Goal: Check status: Check status

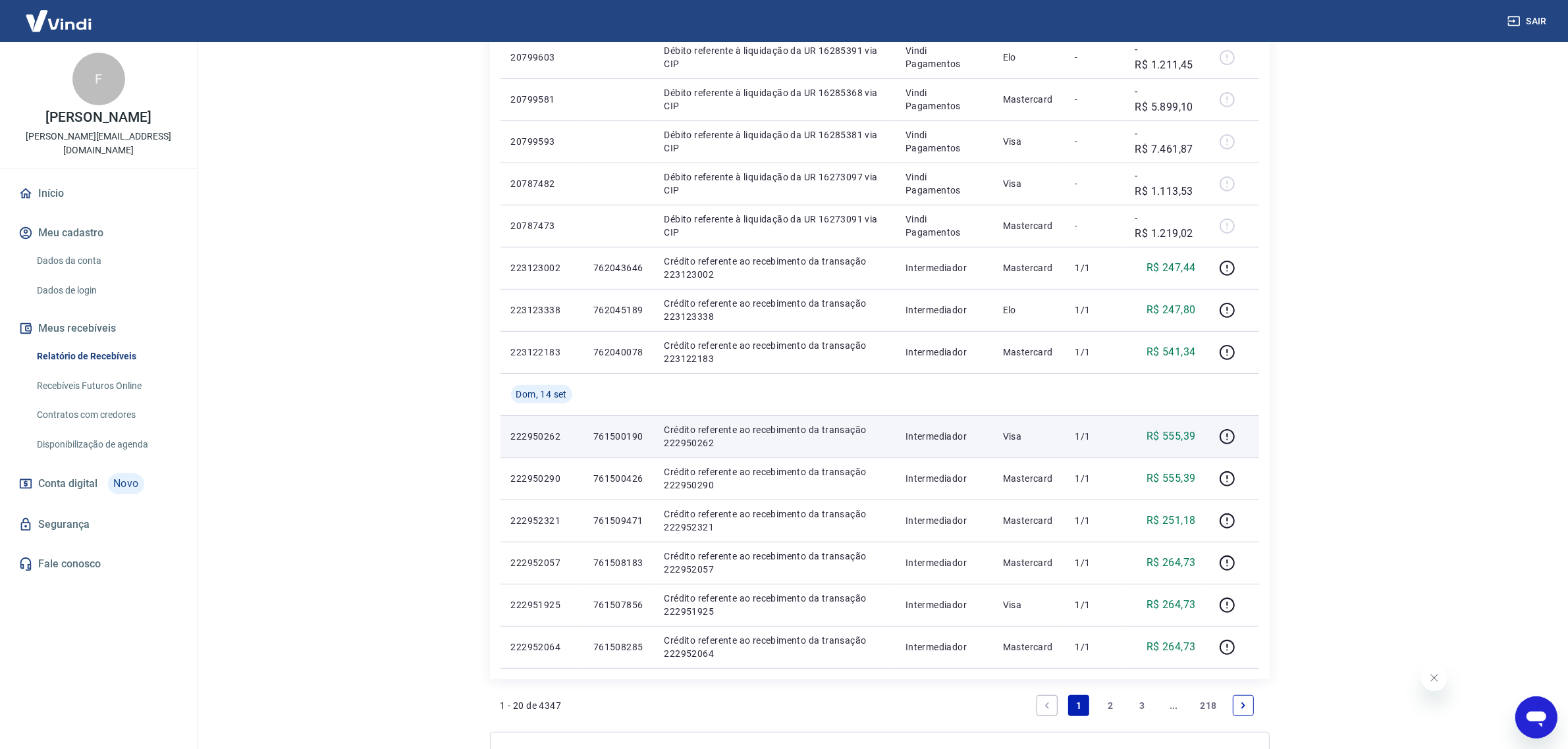
scroll to position [584, 0]
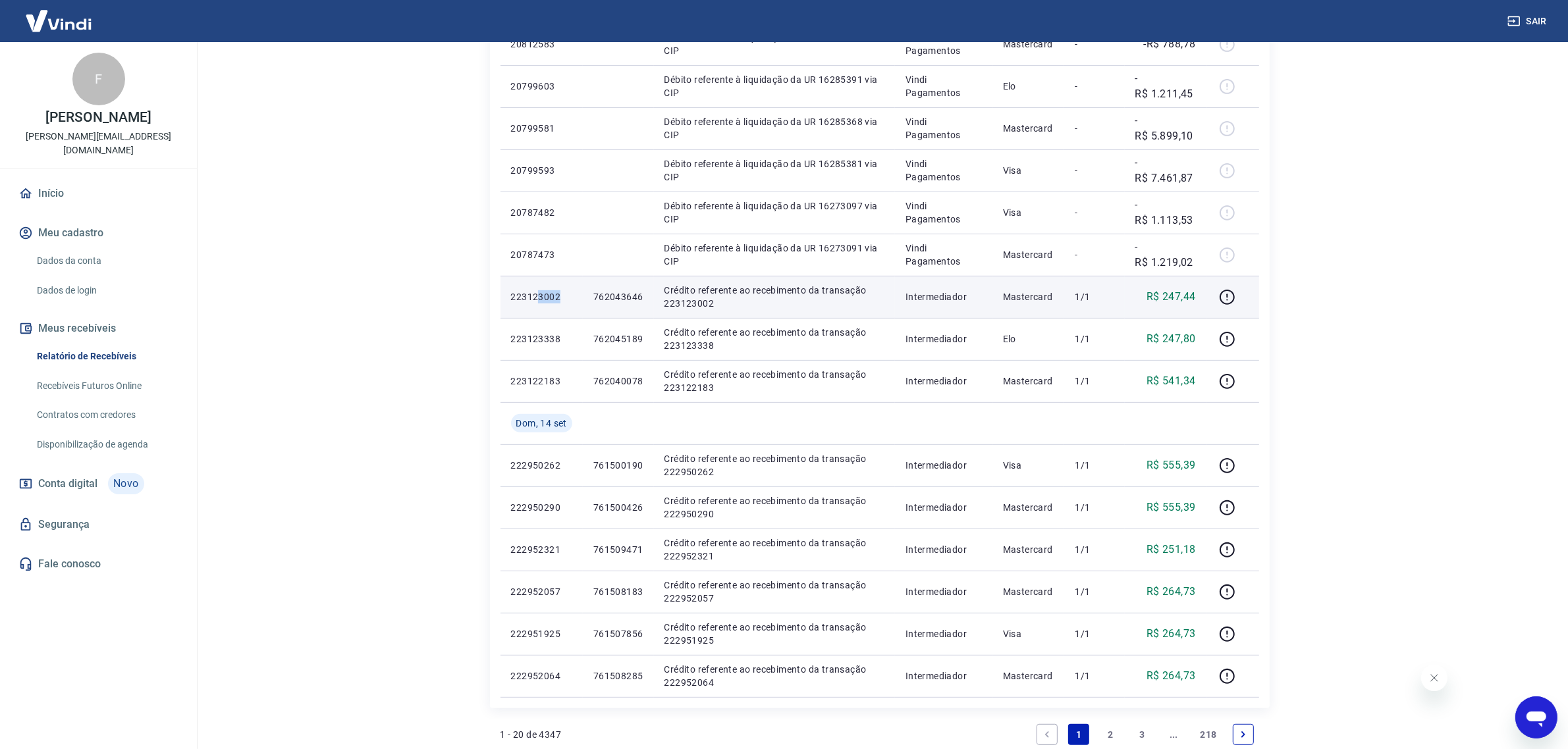
drag, startPoint x: 540, startPoint y: 294, endPoint x: 570, endPoint y: 301, distance: 30.8
click at [570, 301] on p "223123002" at bounding box center [541, 297] width 61 height 13
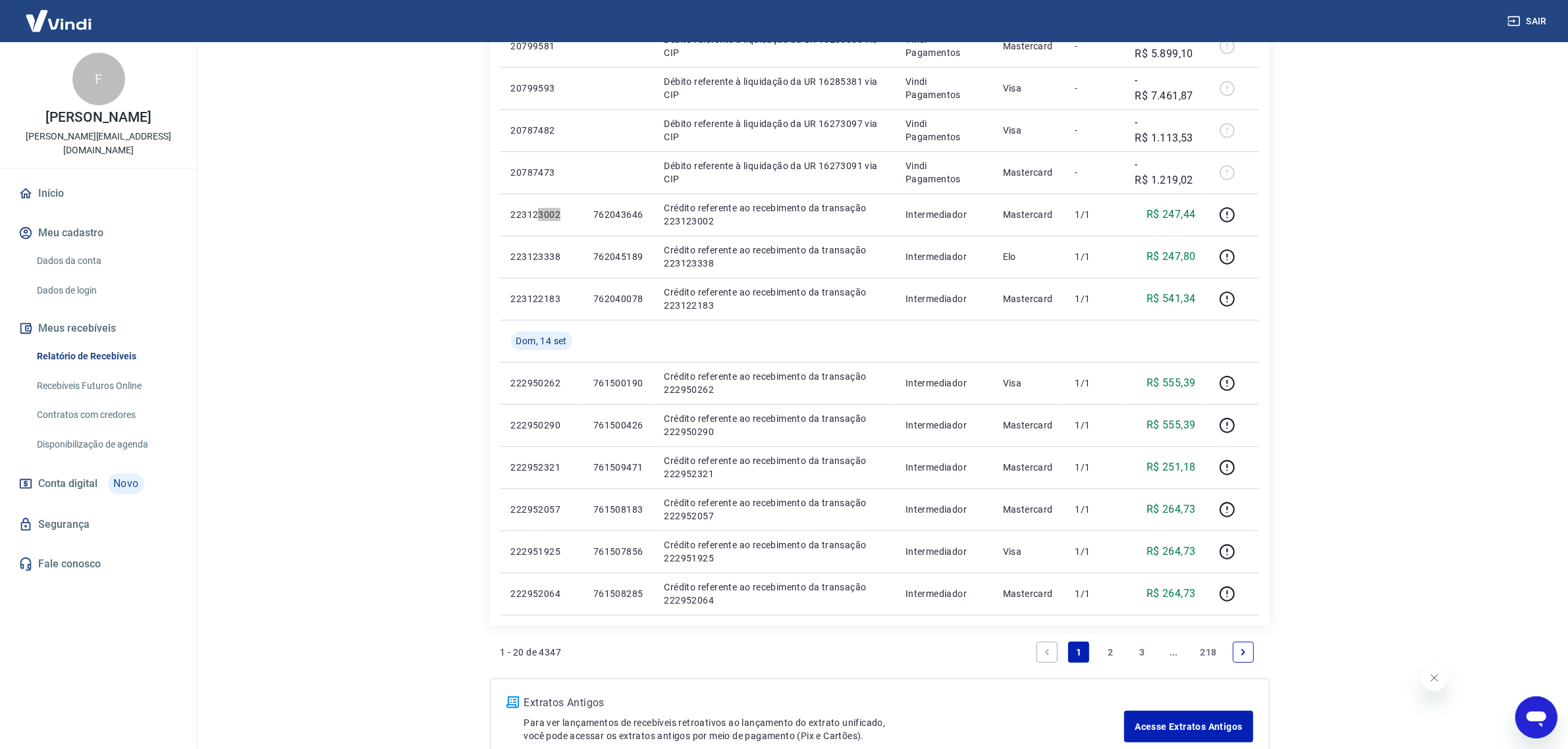
scroll to position [748, 0]
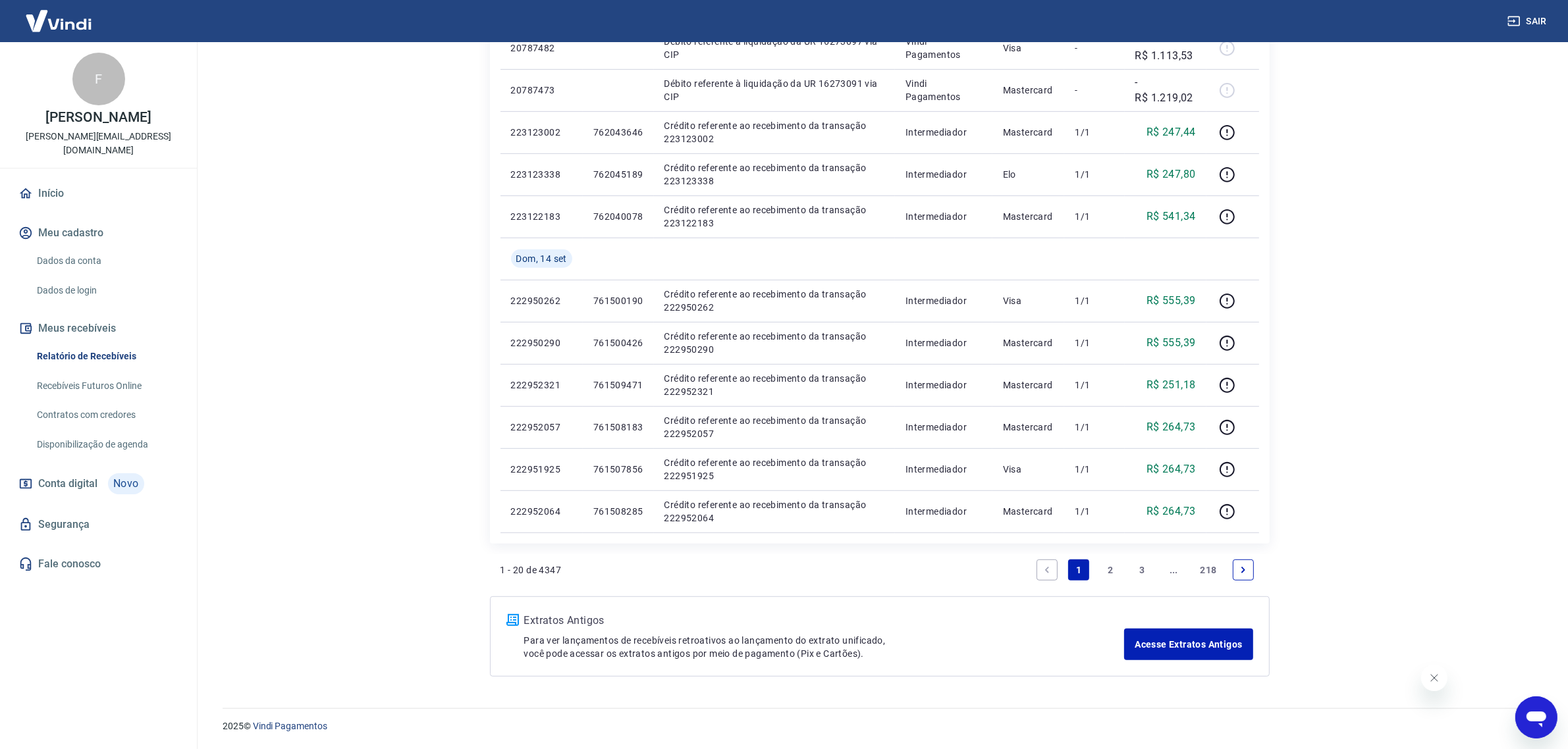
click at [1110, 572] on link "2" at bounding box center [1110, 570] width 21 height 21
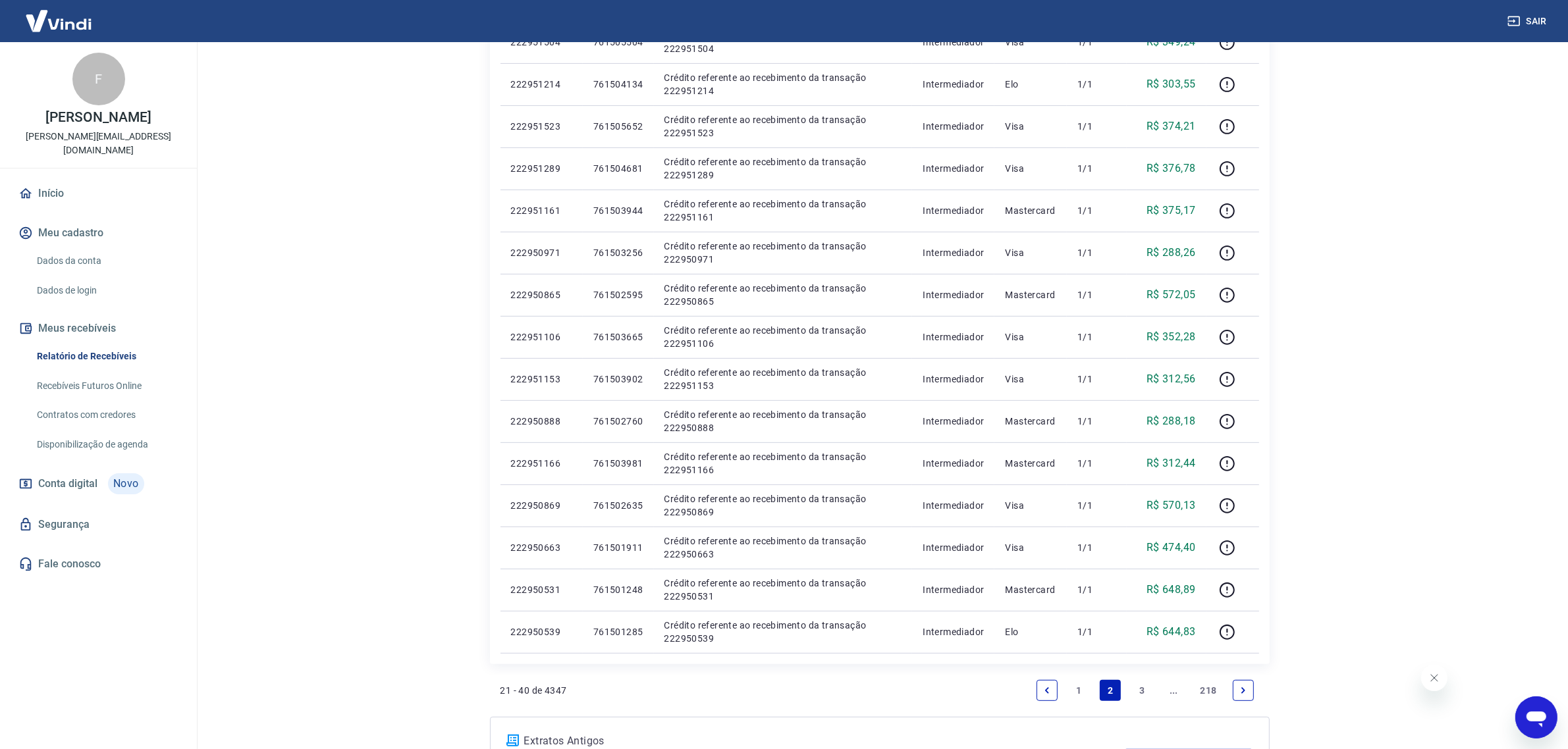
scroll to position [83, 0]
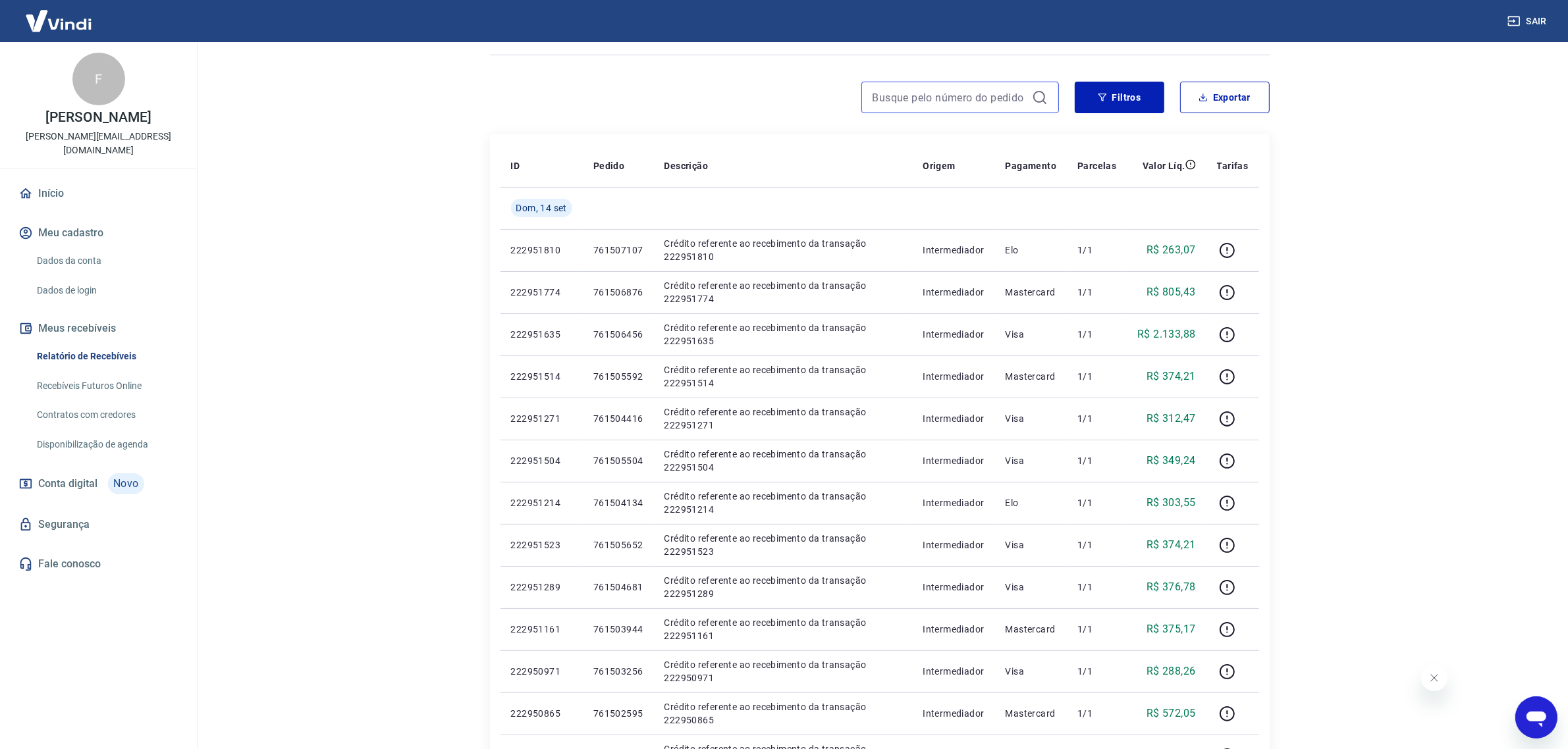
click at [946, 102] on input at bounding box center [949, 98] width 154 height 20
paste input "762042395"
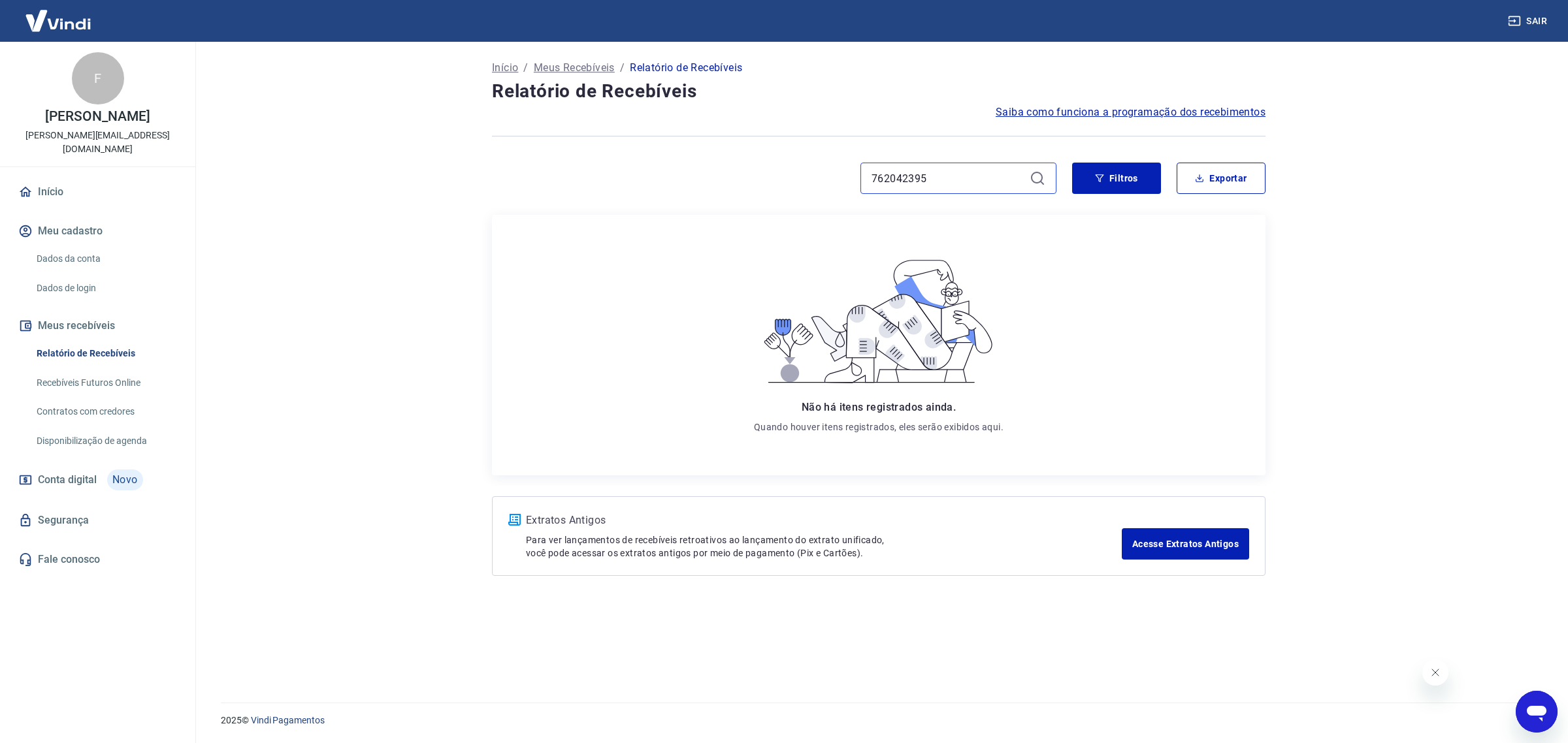
drag, startPoint x: 952, startPoint y: 186, endPoint x: 725, endPoint y: 174, distance: 227.3
click at [726, 174] on div "762042395" at bounding box center [774, 178] width 564 height 31
paste input "223122721"
type input "223122721"
drag, startPoint x: 880, startPoint y: 186, endPoint x: 843, endPoint y: 191, distance: 37.3
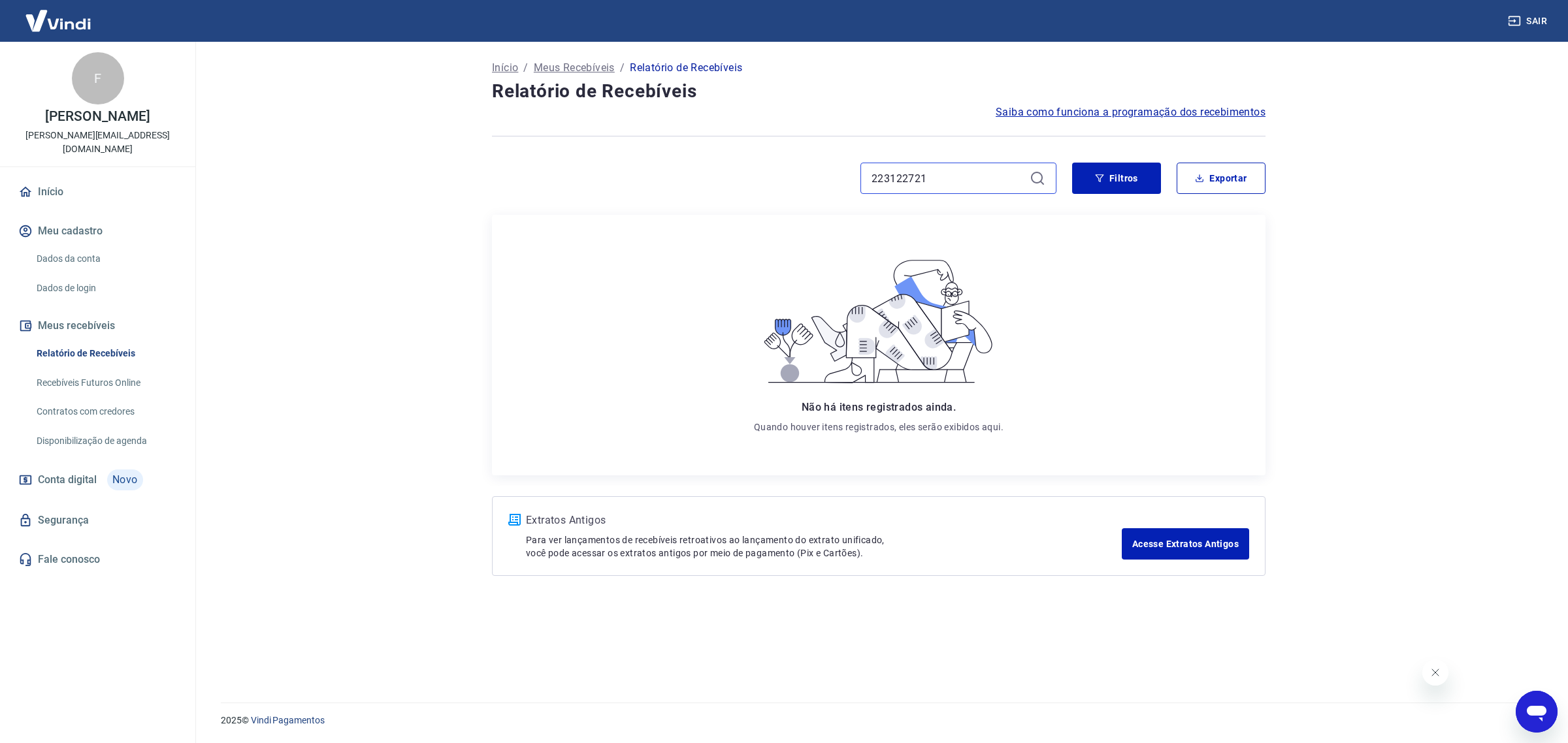
click at [844, 191] on div "223122721" at bounding box center [774, 178] width 564 height 31
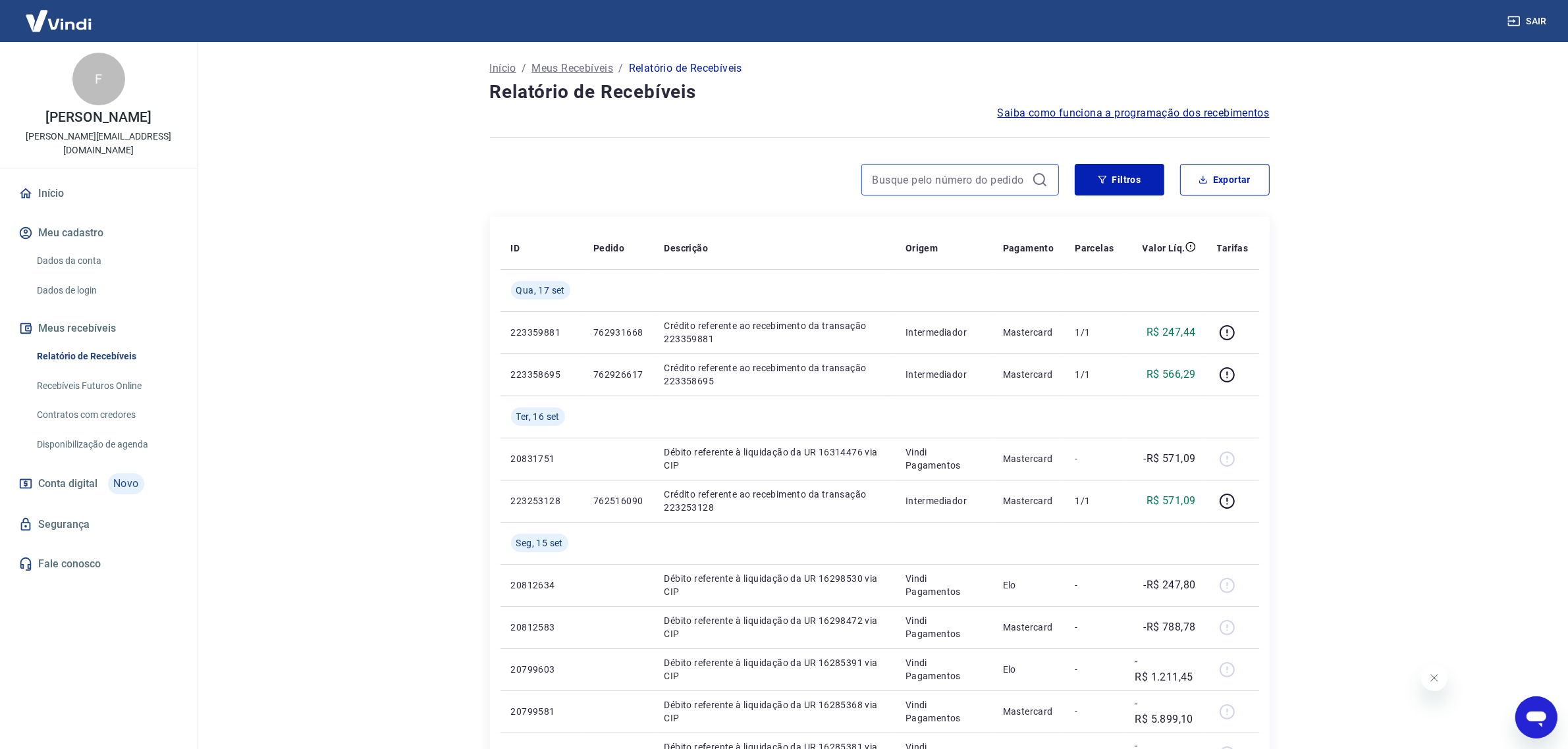
click at [917, 181] on input at bounding box center [949, 179] width 154 height 20
paste input "762042395"
type input "762042395"
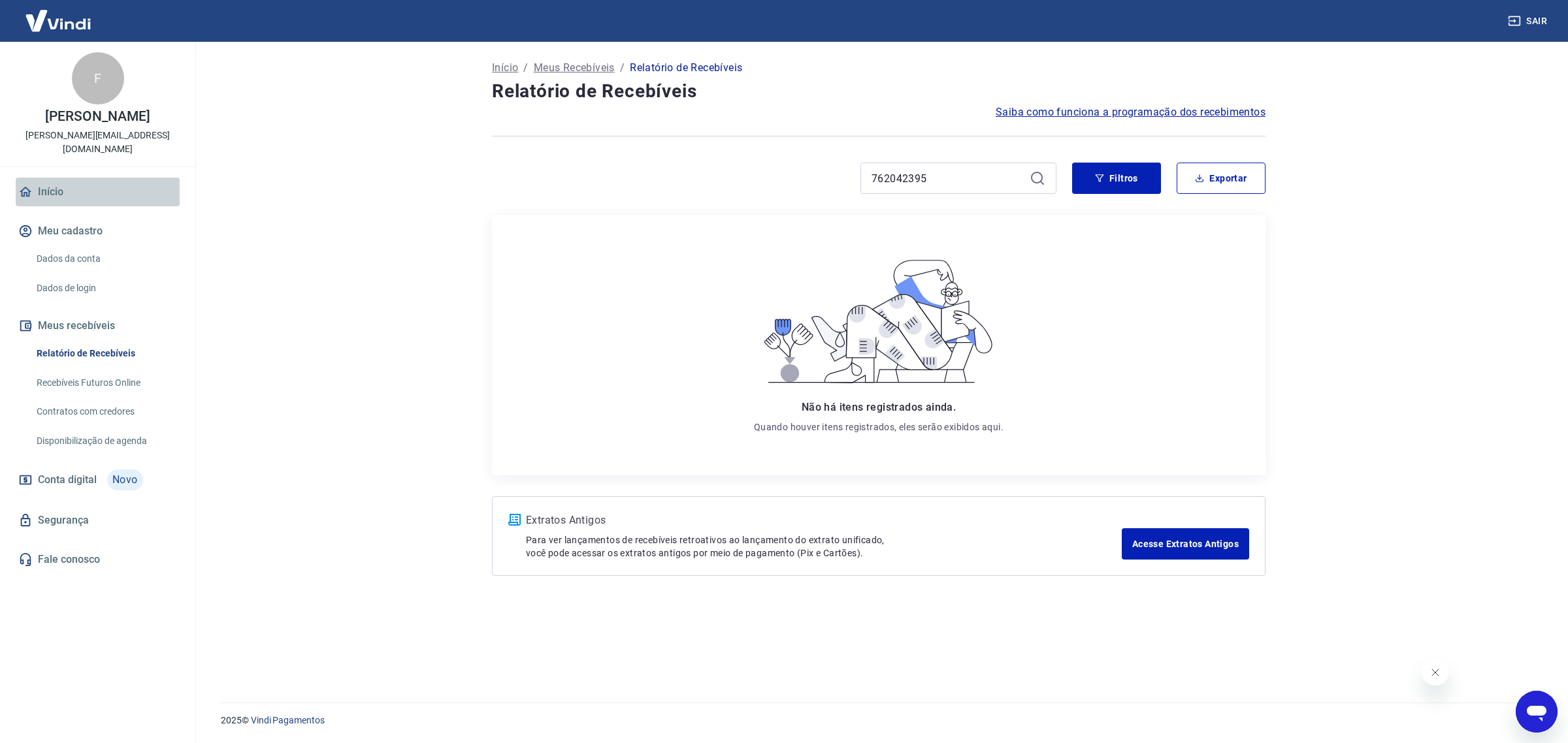
click at [56, 186] on link "Início" at bounding box center [97, 192] width 164 height 29
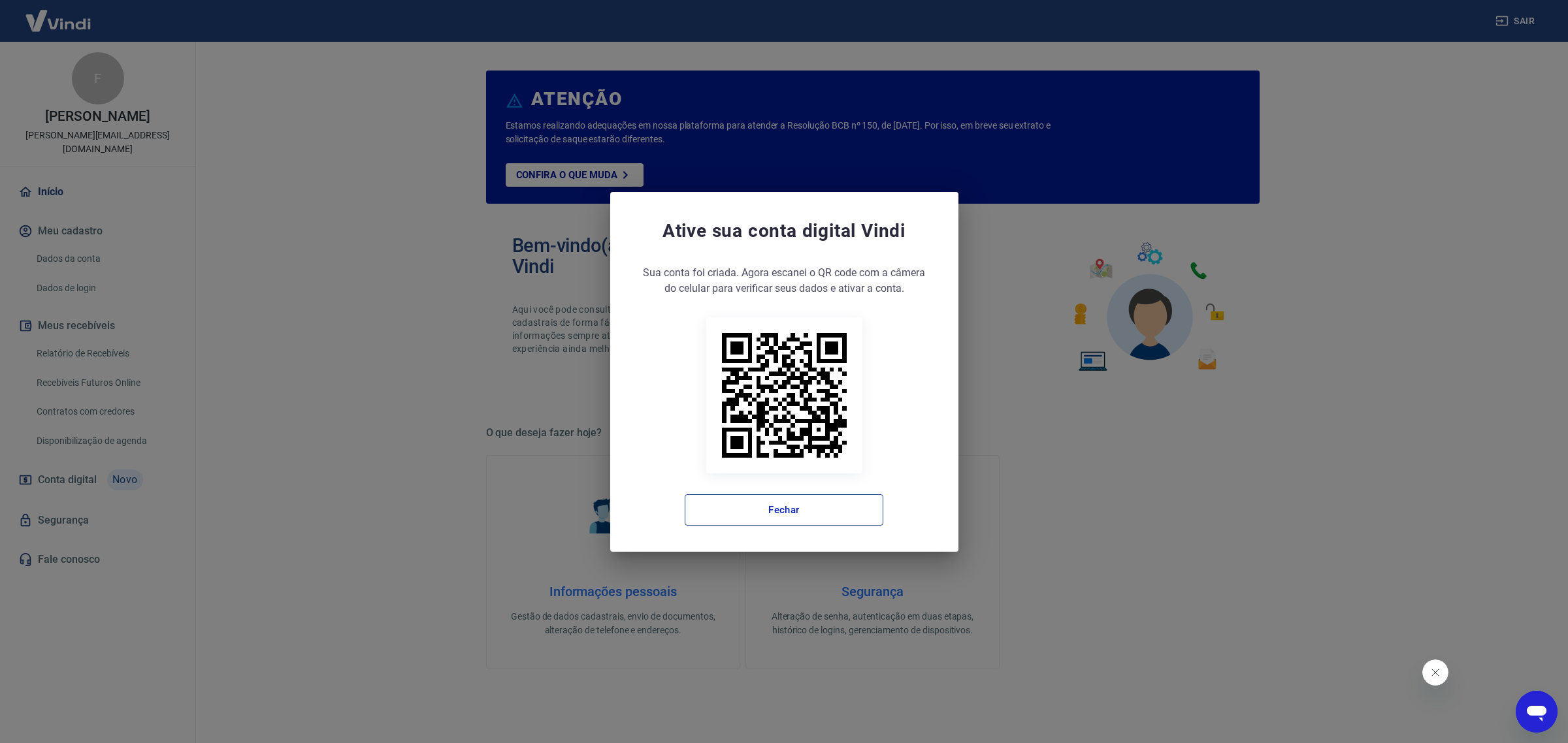
click at [716, 504] on button "Fechar" at bounding box center [784, 510] width 199 height 31
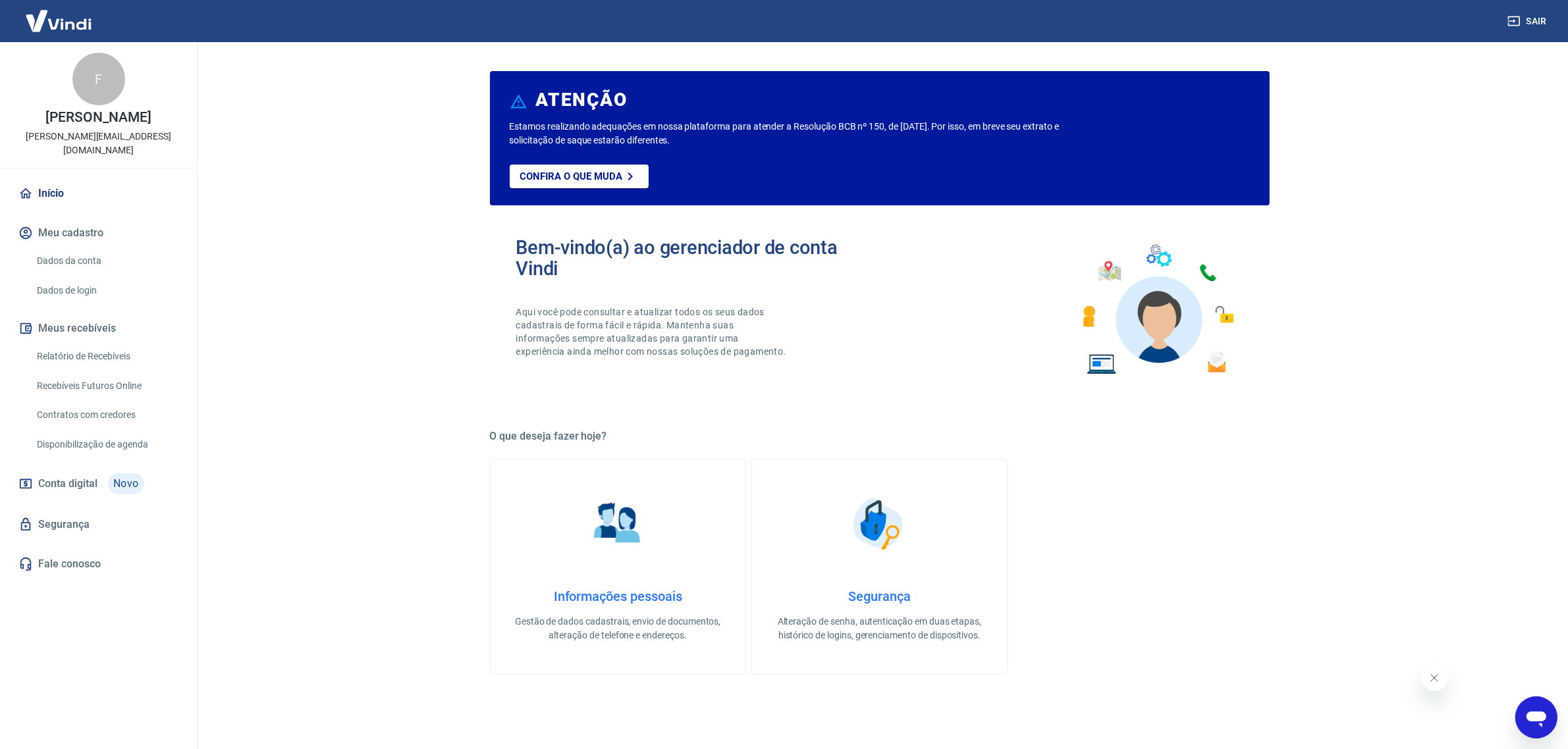
click at [83, 356] on link "Relatório de Recebíveis" at bounding box center [106, 357] width 150 height 27
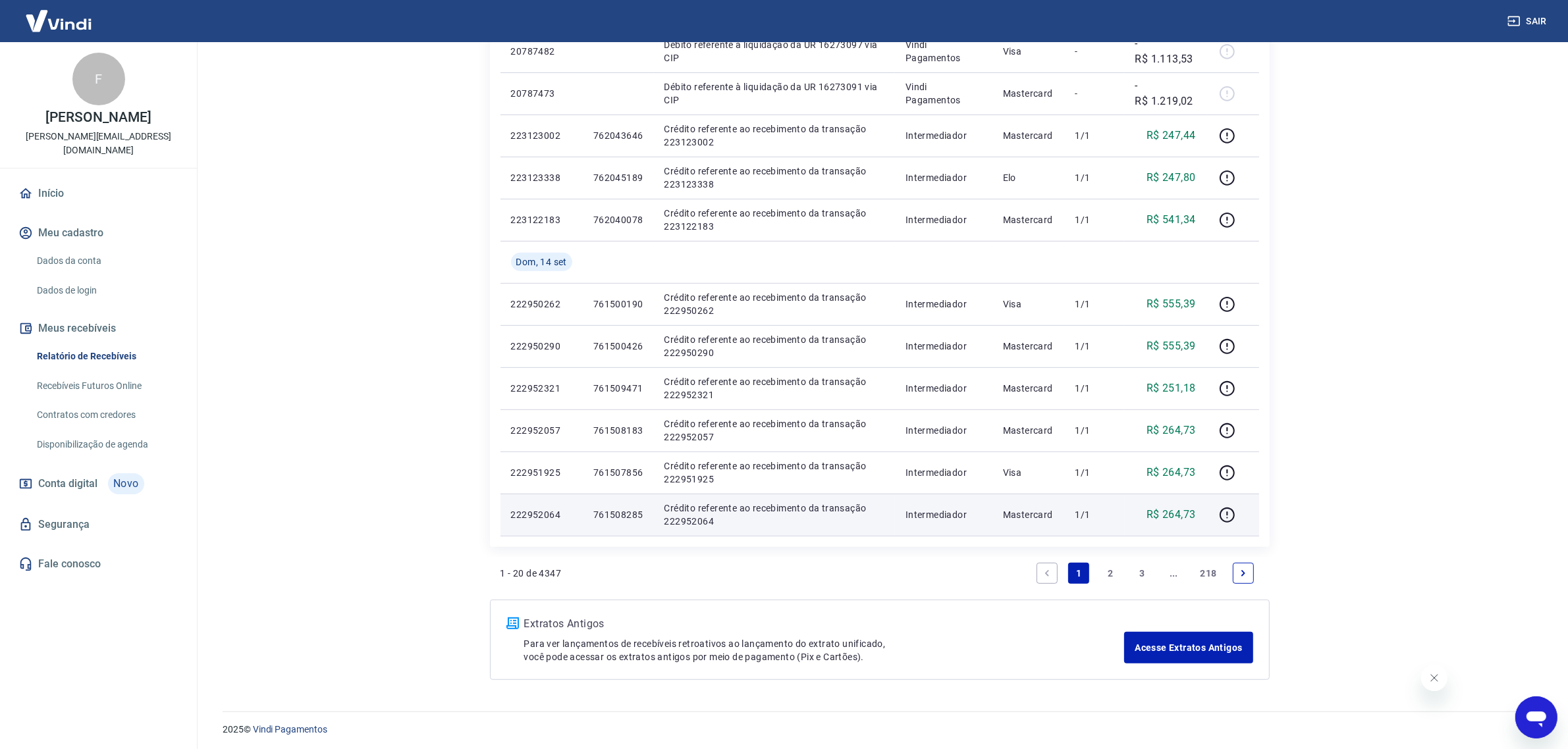
scroll to position [748, 0]
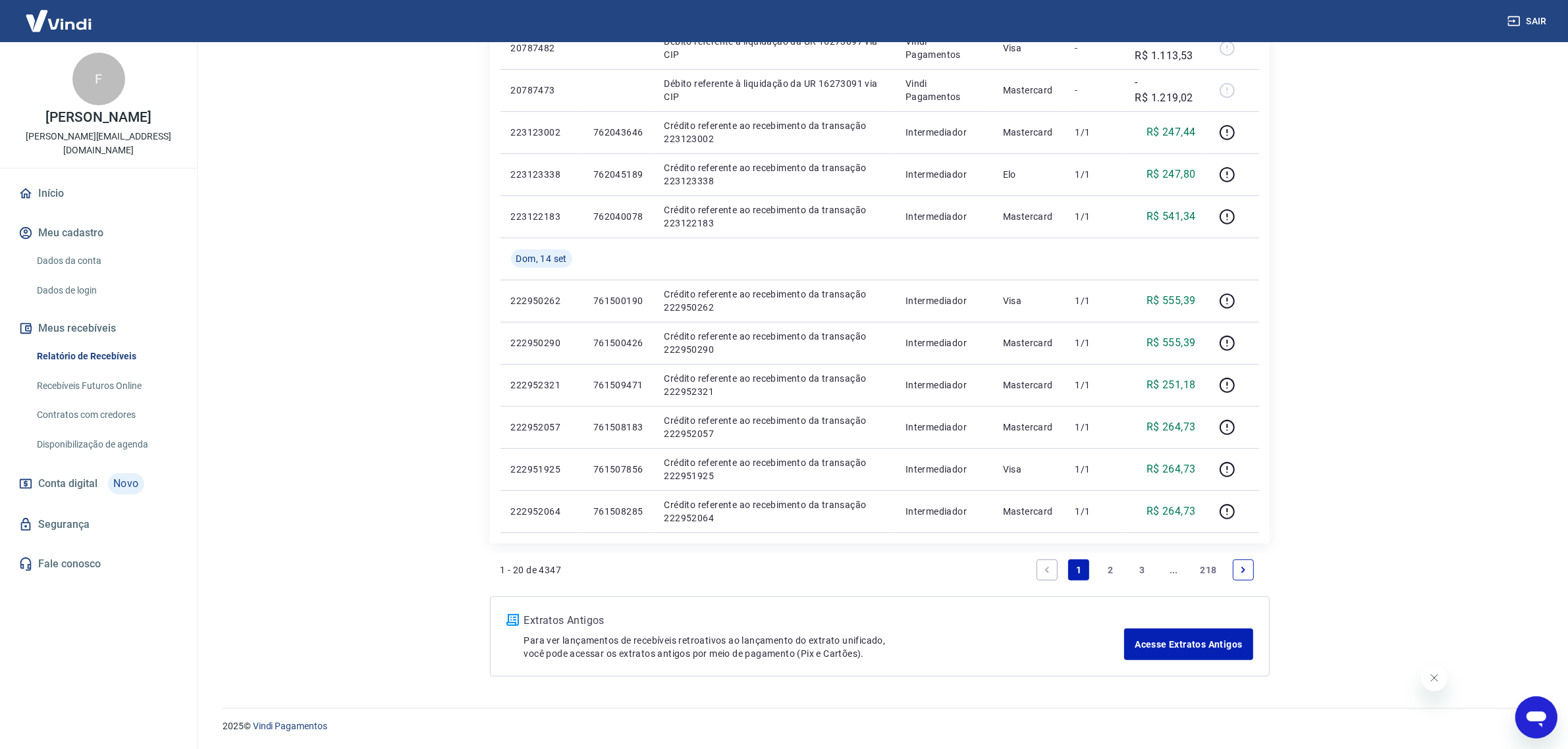
click at [1111, 573] on link "2" at bounding box center [1110, 570] width 21 height 21
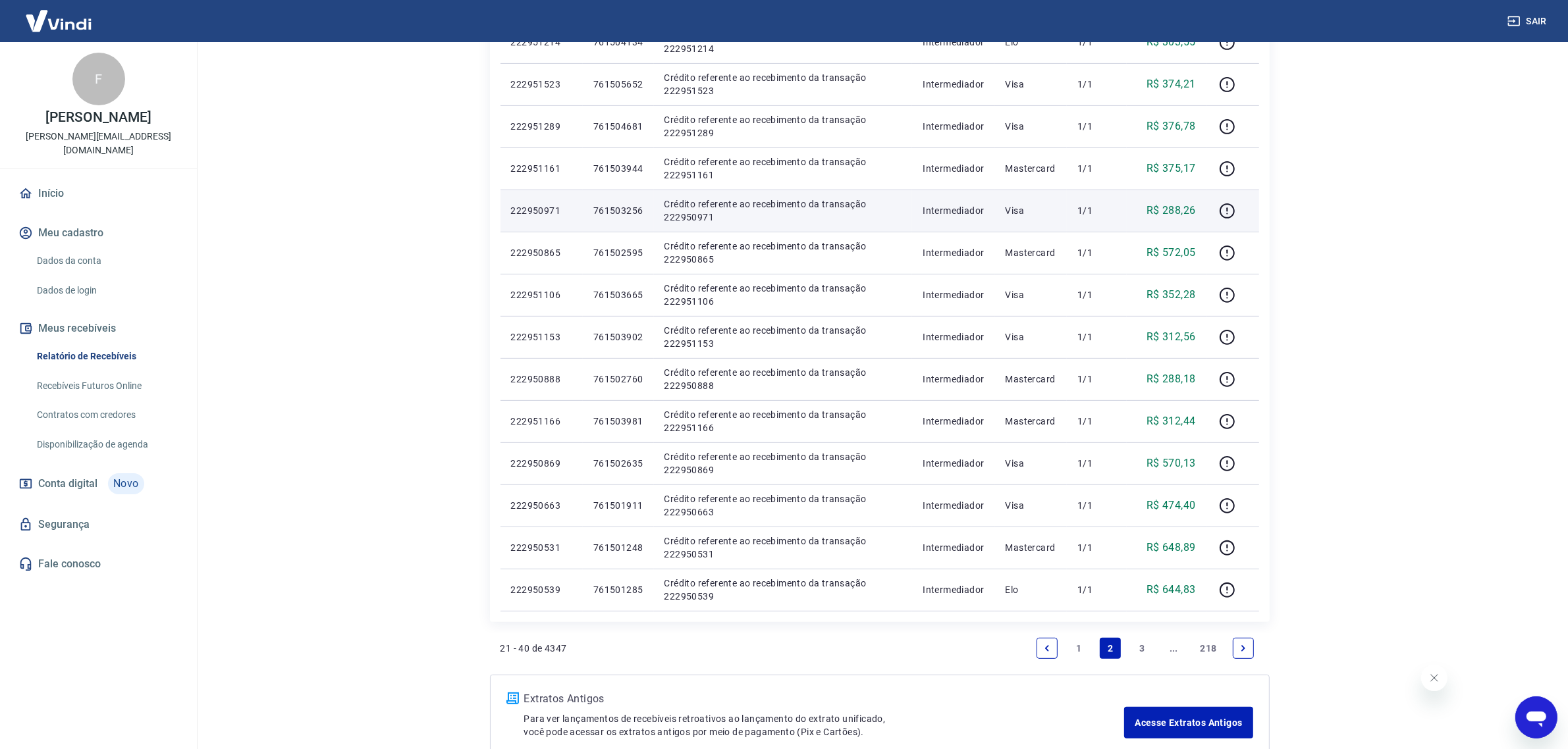
scroll to position [621, 0]
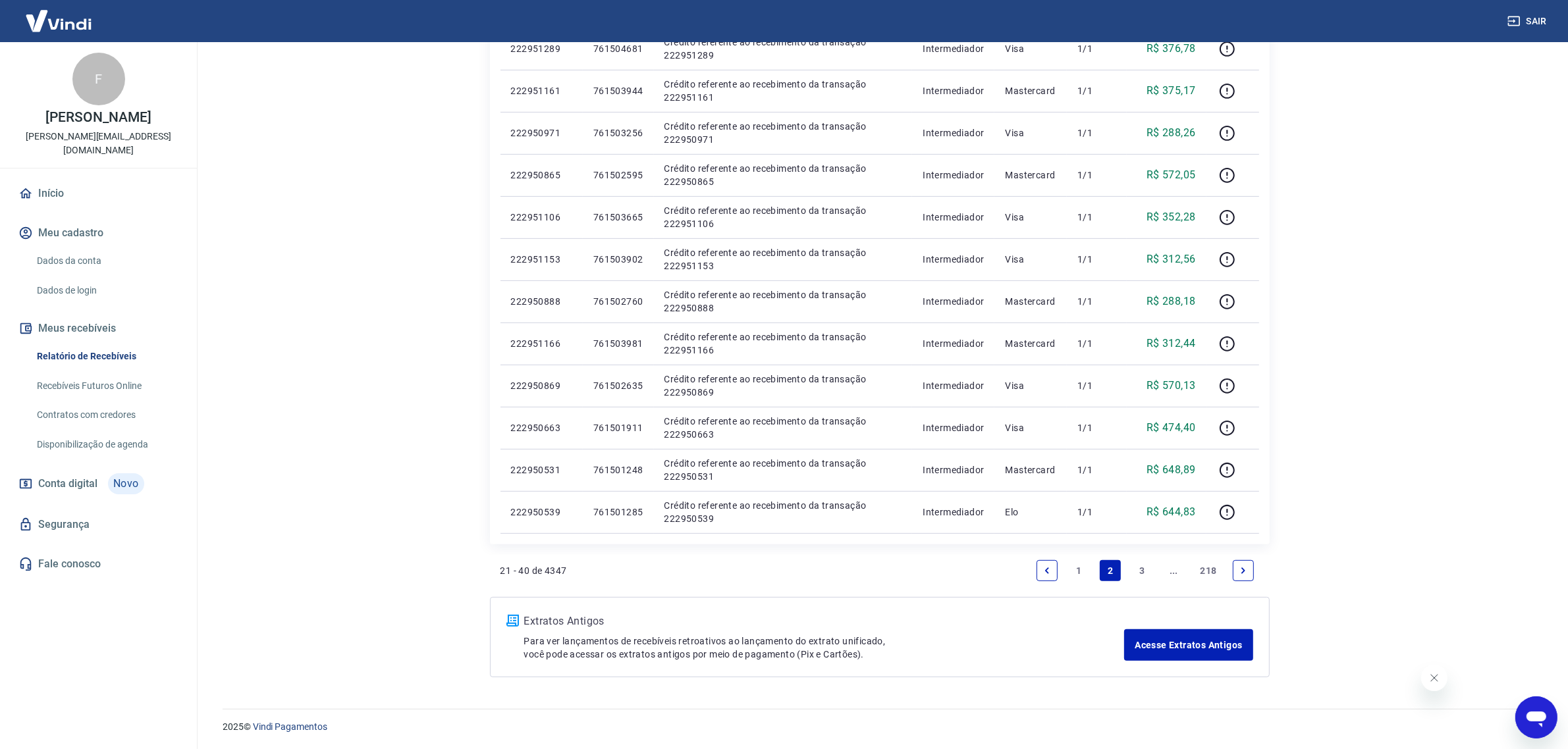
click at [1143, 570] on link "3" at bounding box center [1141, 571] width 21 height 21
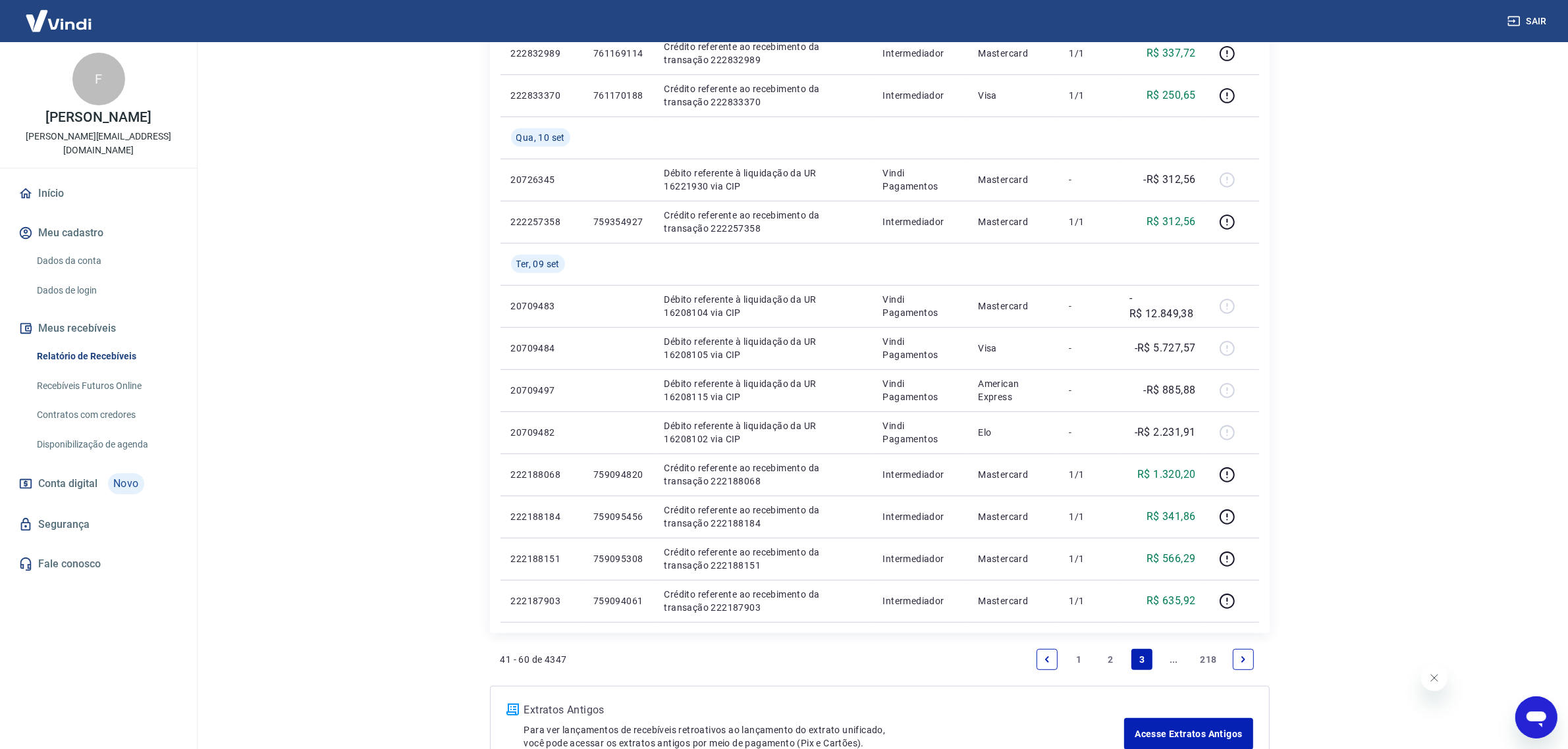
scroll to position [748, 0]
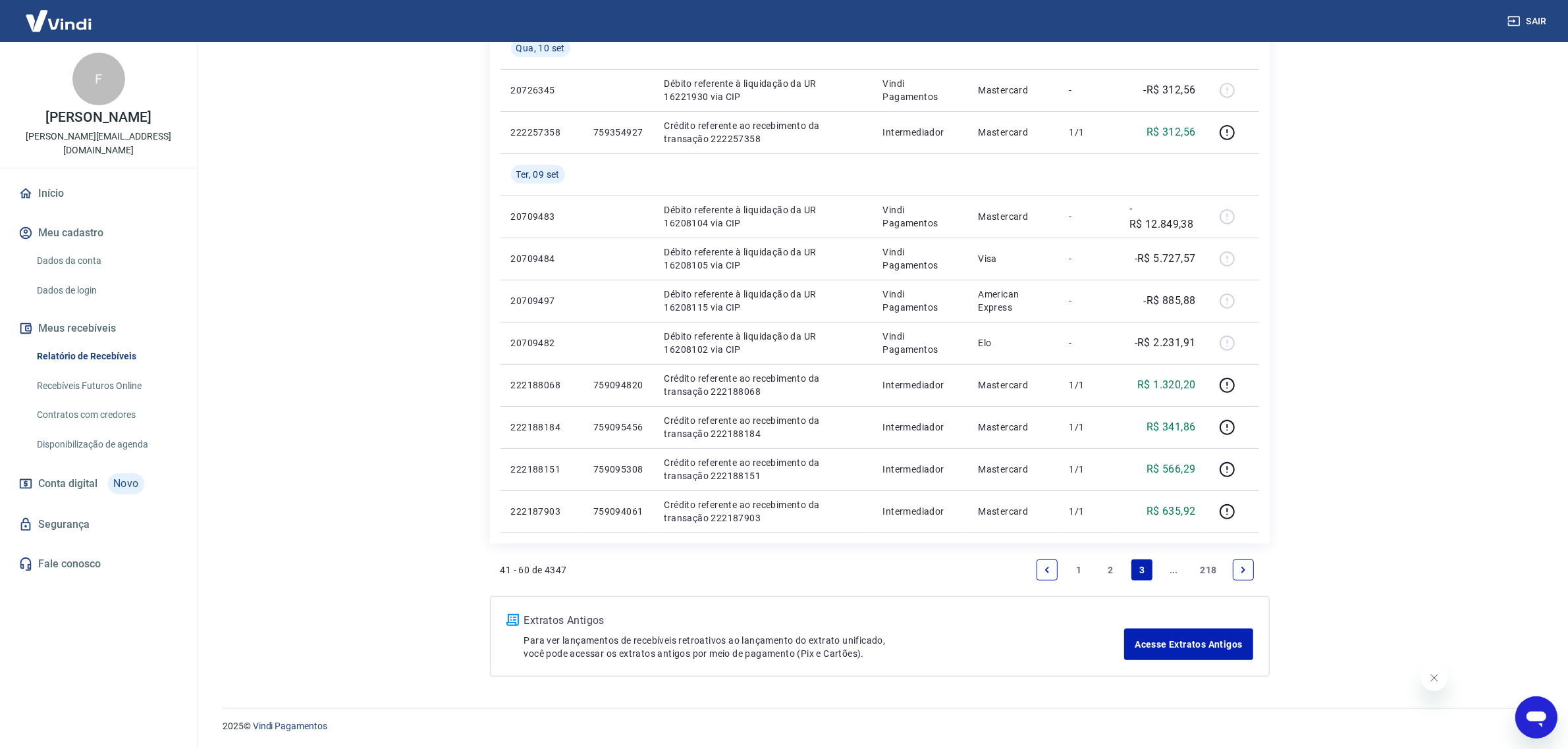
click at [1075, 567] on link "1" at bounding box center [1078, 570] width 21 height 21
